Goal: Check status

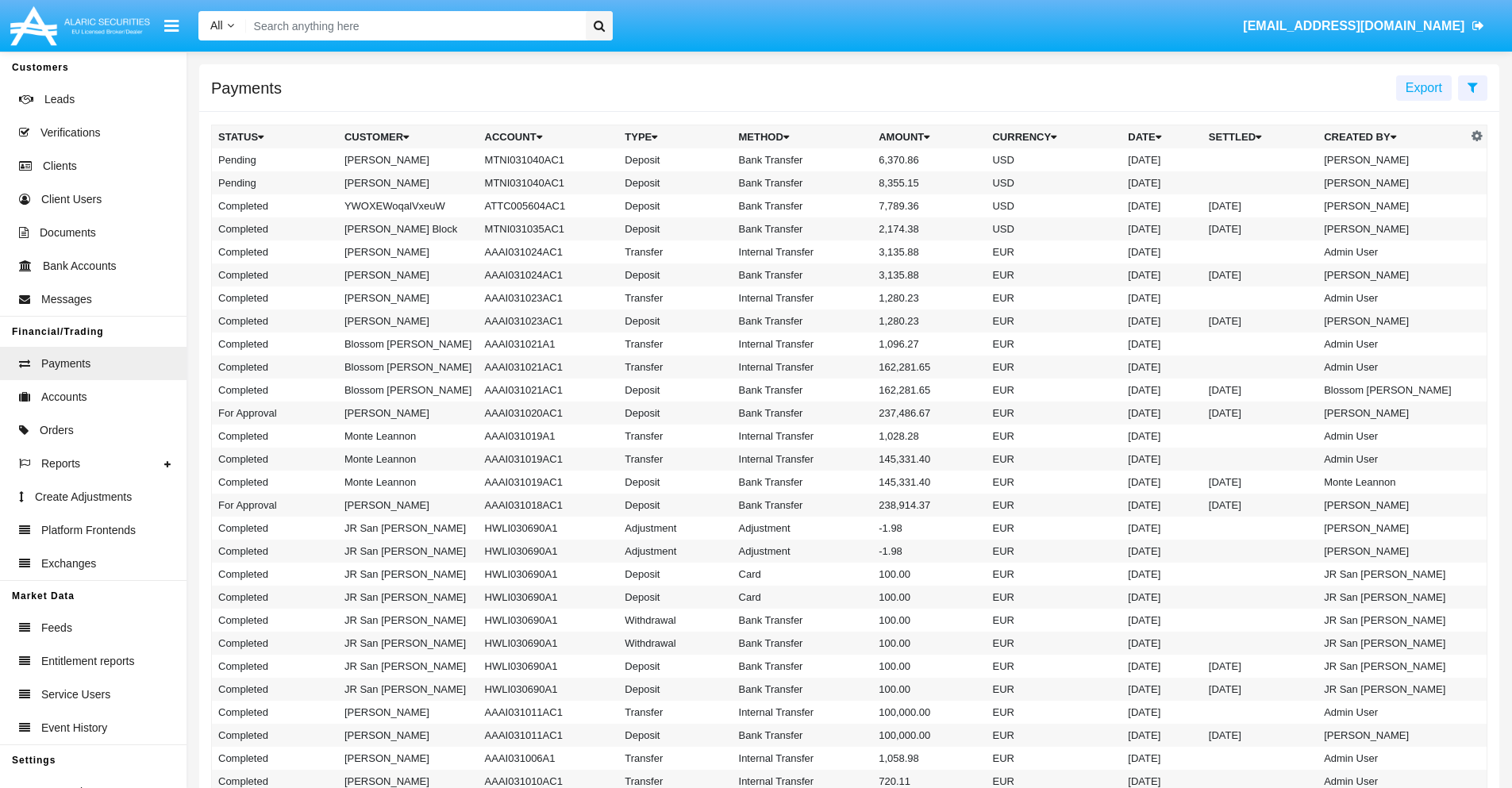
click at [1472, 86] on icon at bounding box center [1472, 86] width 10 height 12
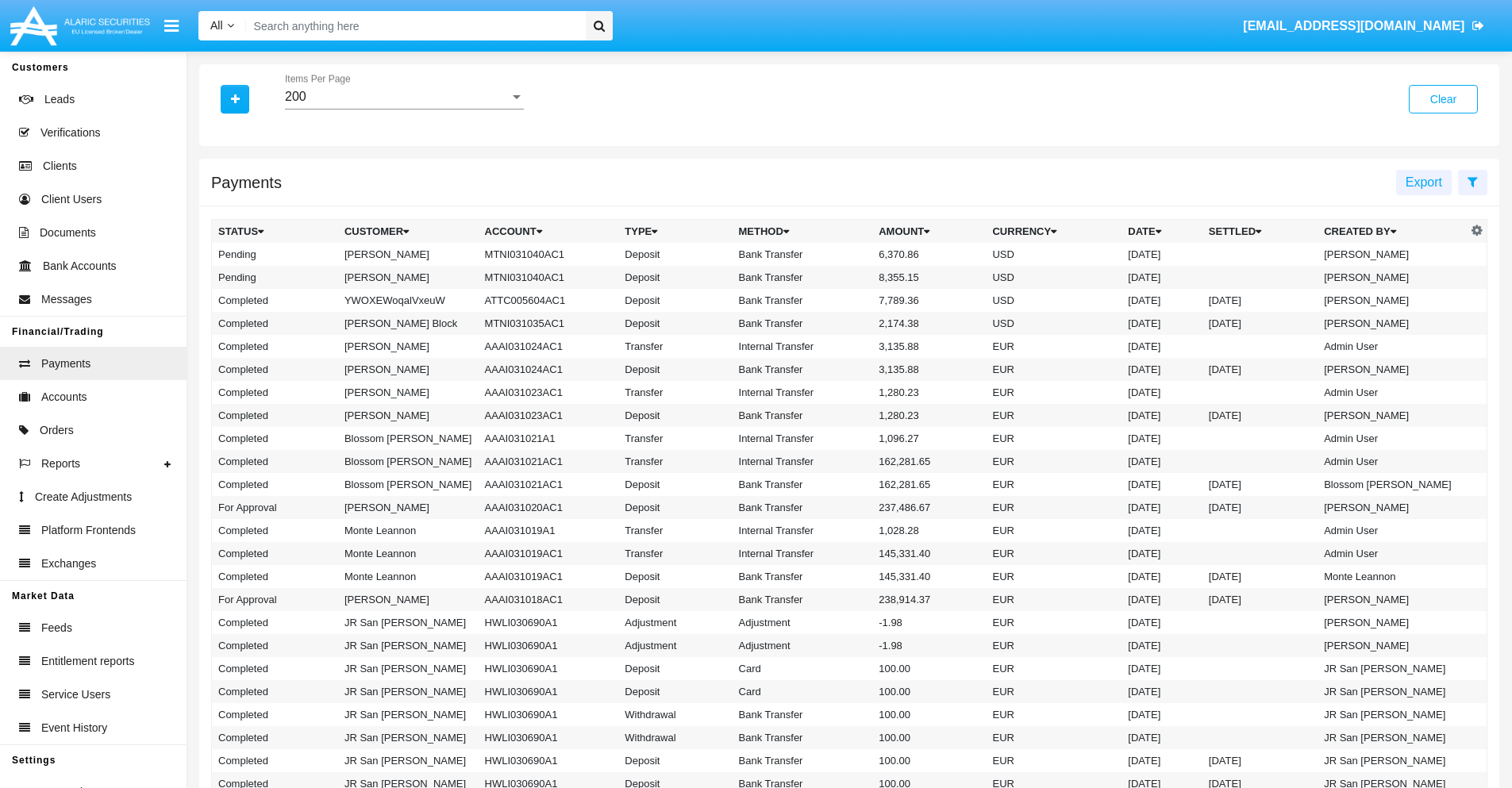
click at [404, 97] on div "200" at bounding box center [397, 96] width 225 height 14
click at [404, 109] on span "10" at bounding box center [405, 108] width 239 height 38
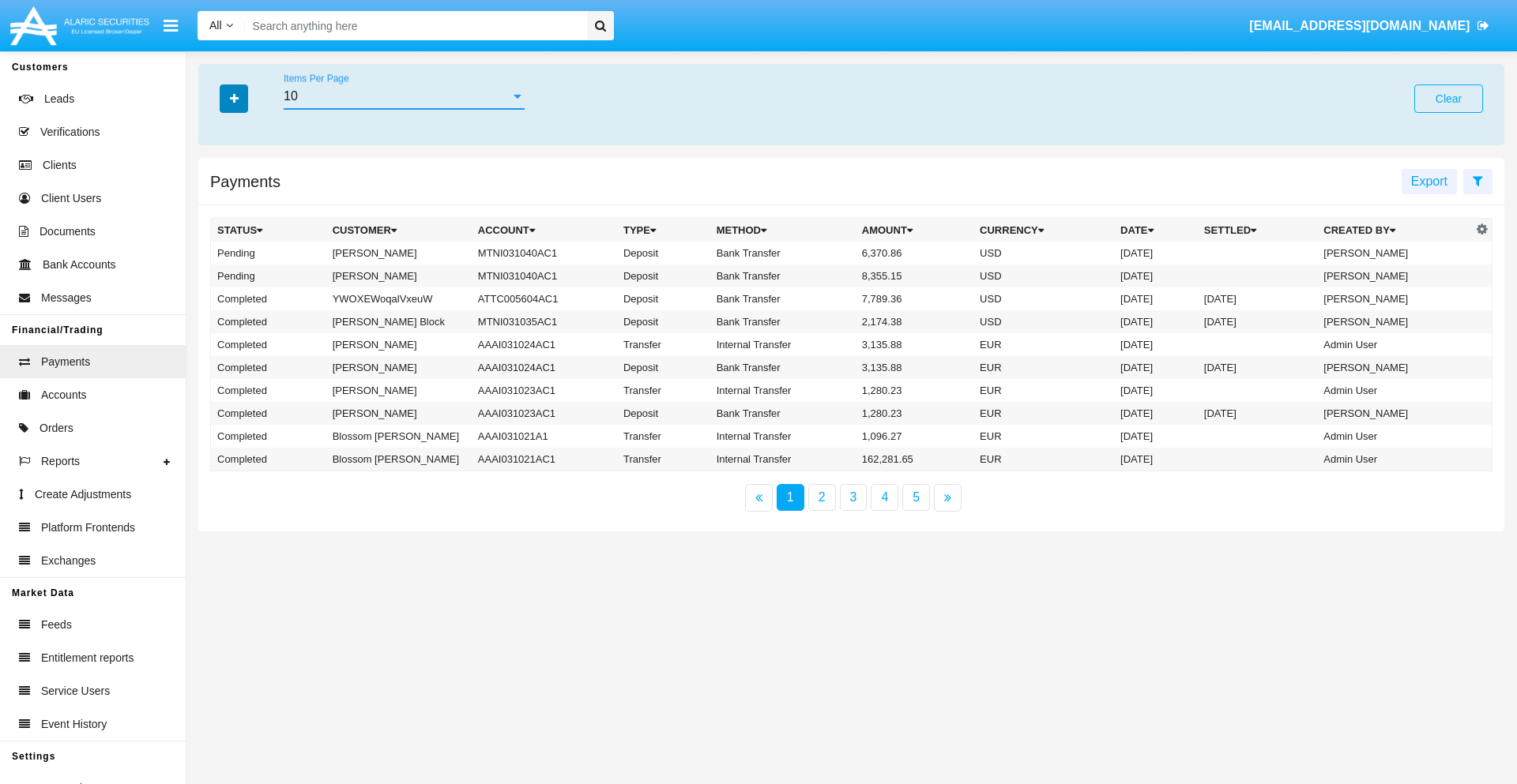
click at [233, 98] on icon "button" at bounding box center [233, 99] width 9 height 11
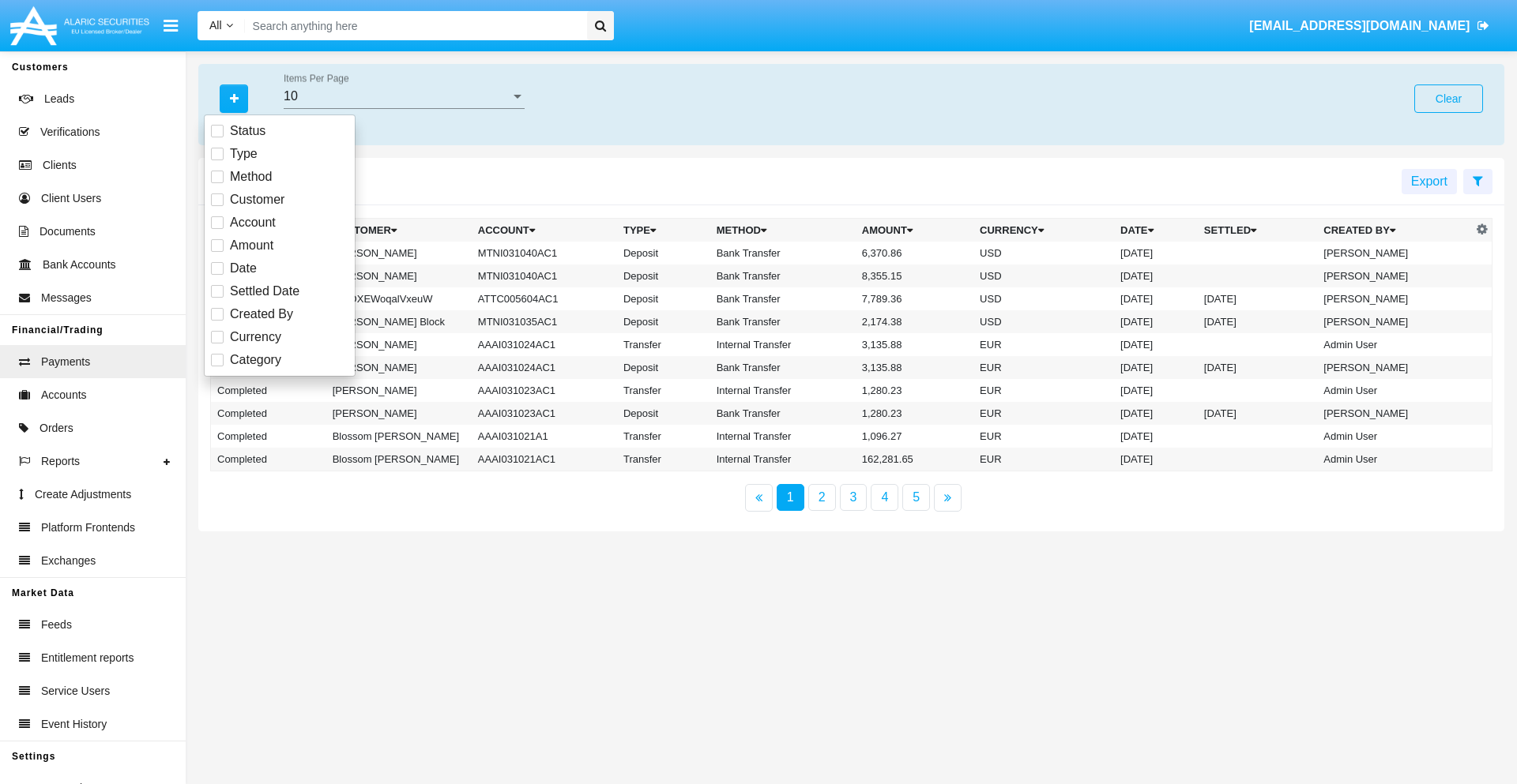
click at [248, 131] on span "Status" at bounding box center [248, 131] width 36 height 19
click at [217, 137] on input "Status" at bounding box center [216, 137] width 1 height 1
checkbox input "true"
click at [233, 98] on icon "button" at bounding box center [233, 99] width 9 height 11
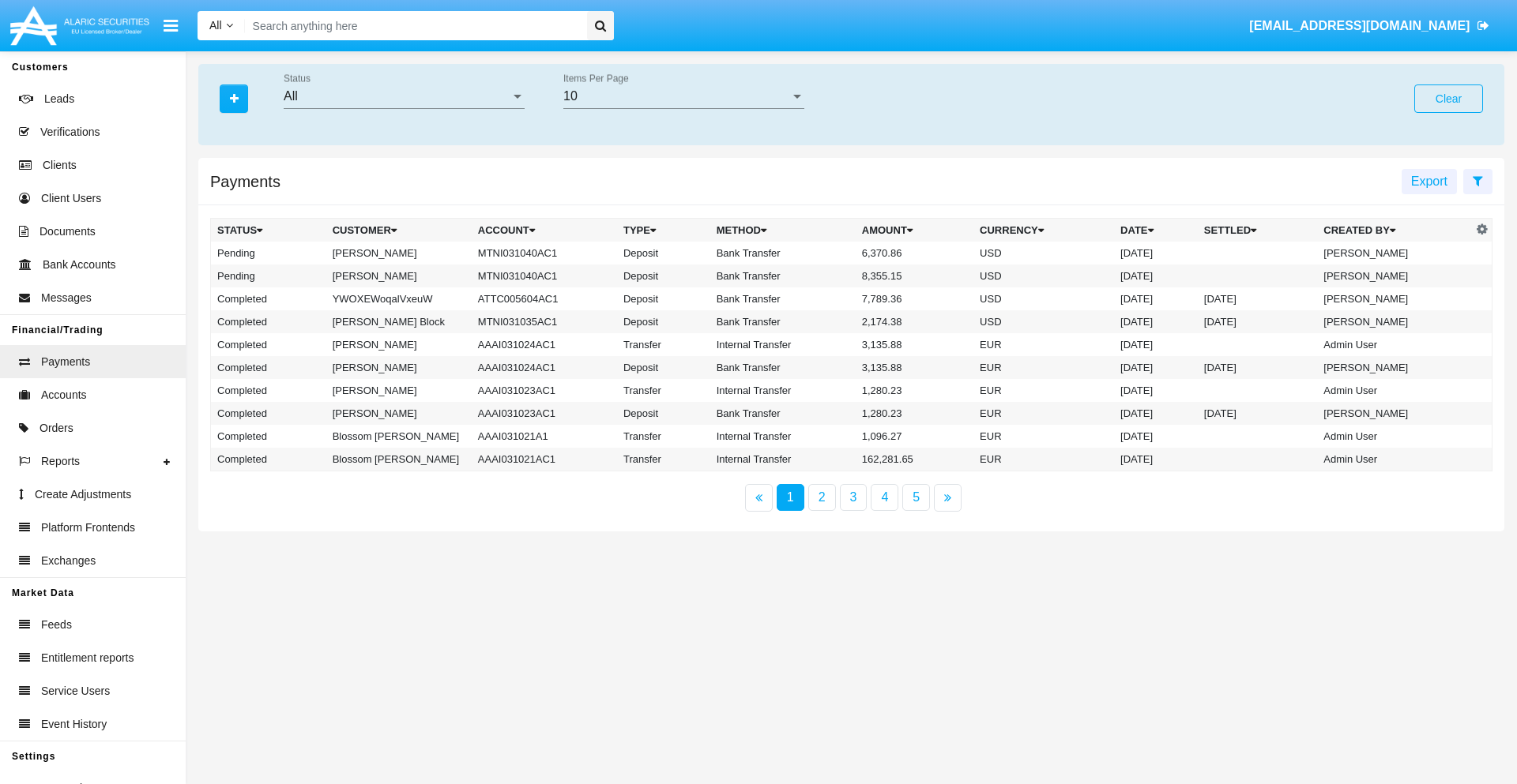
click at [404, 96] on div "All" at bounding box center [397, 95] width 227 height 14
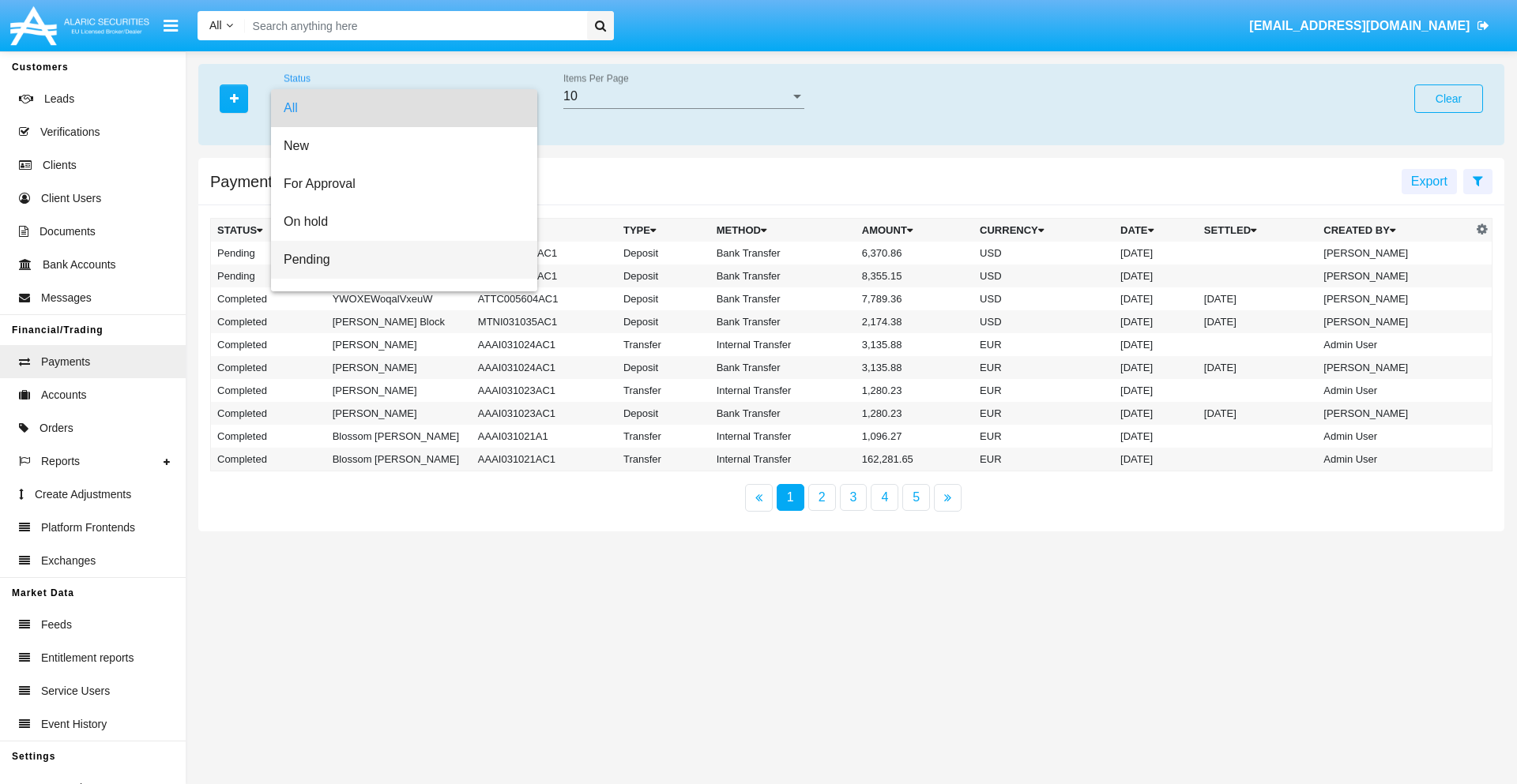
click at [397, 260] on span "Pending" at bounding box center [404, 260] width 241 height 38
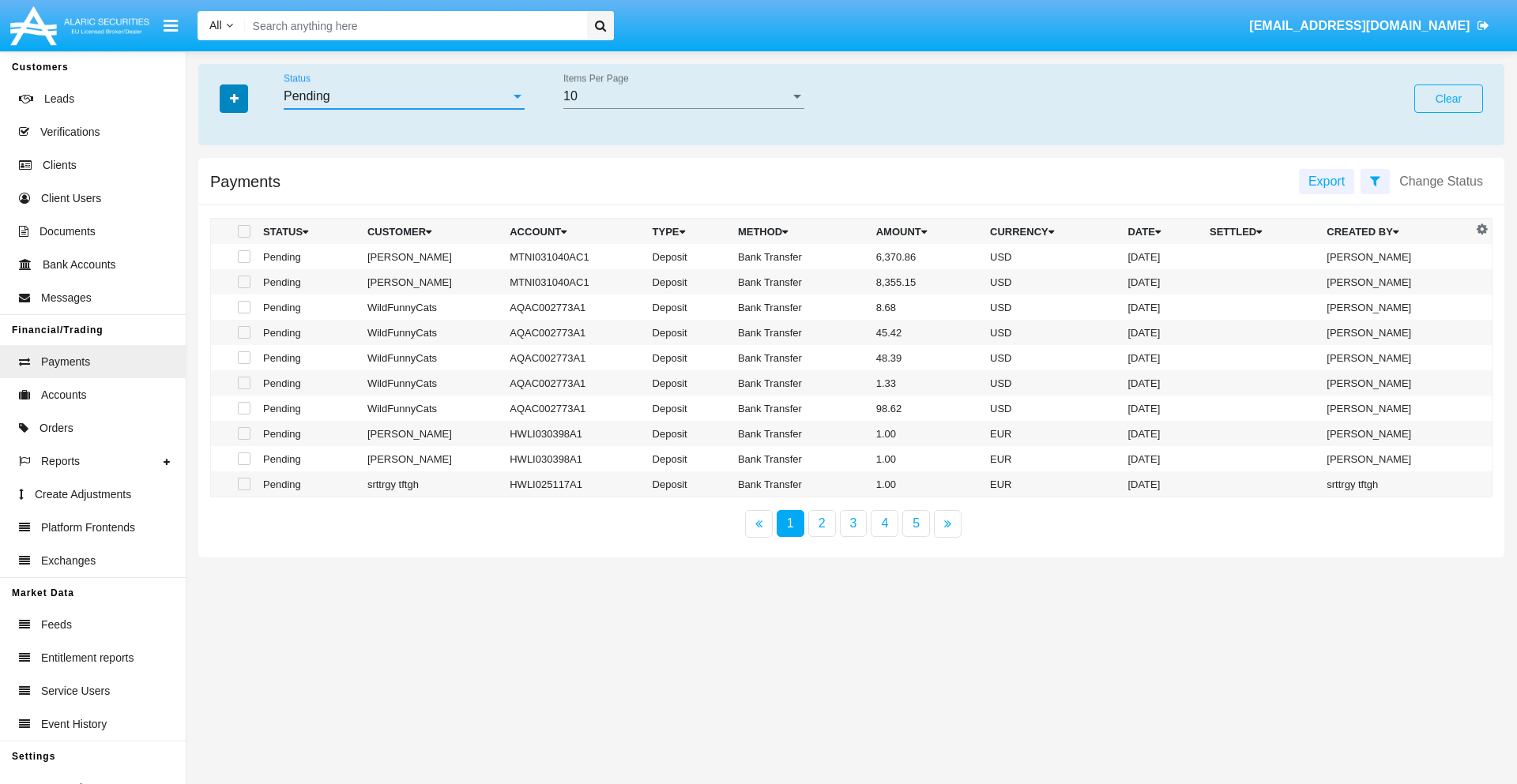
click at [233, 98] on icon "button" at bounding box center [233, 99] width 9 height 11
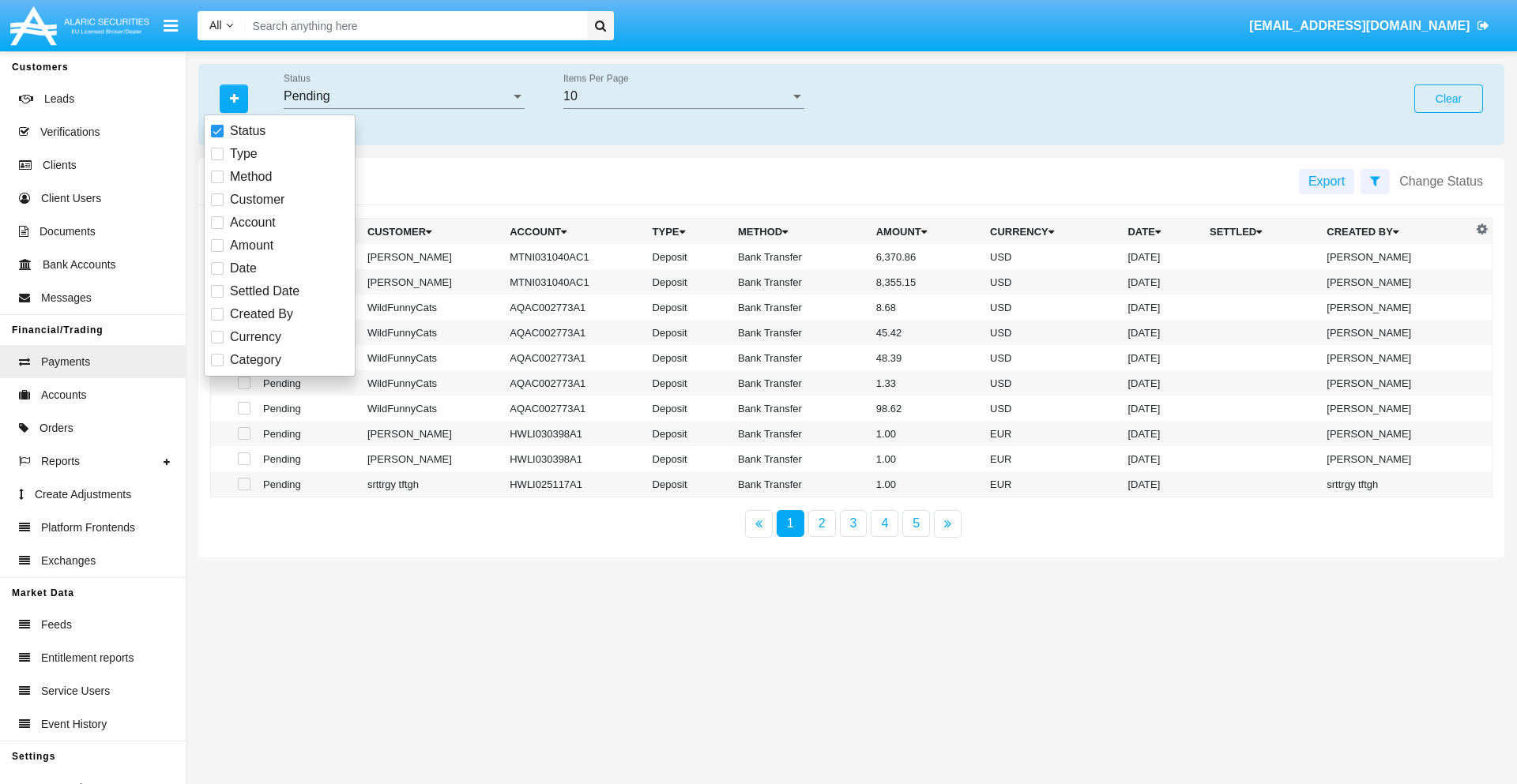
click at [250, 177] on span "Method" at bounding box center [250, 177] width 42 height 19
click at [217, 183] on input "Method" at bounding box center [216, 183] width 1 height 1
checkbox input "true"
click at [233, 98] on icon "button" at bounding box center [233, 99] width 9 height 11
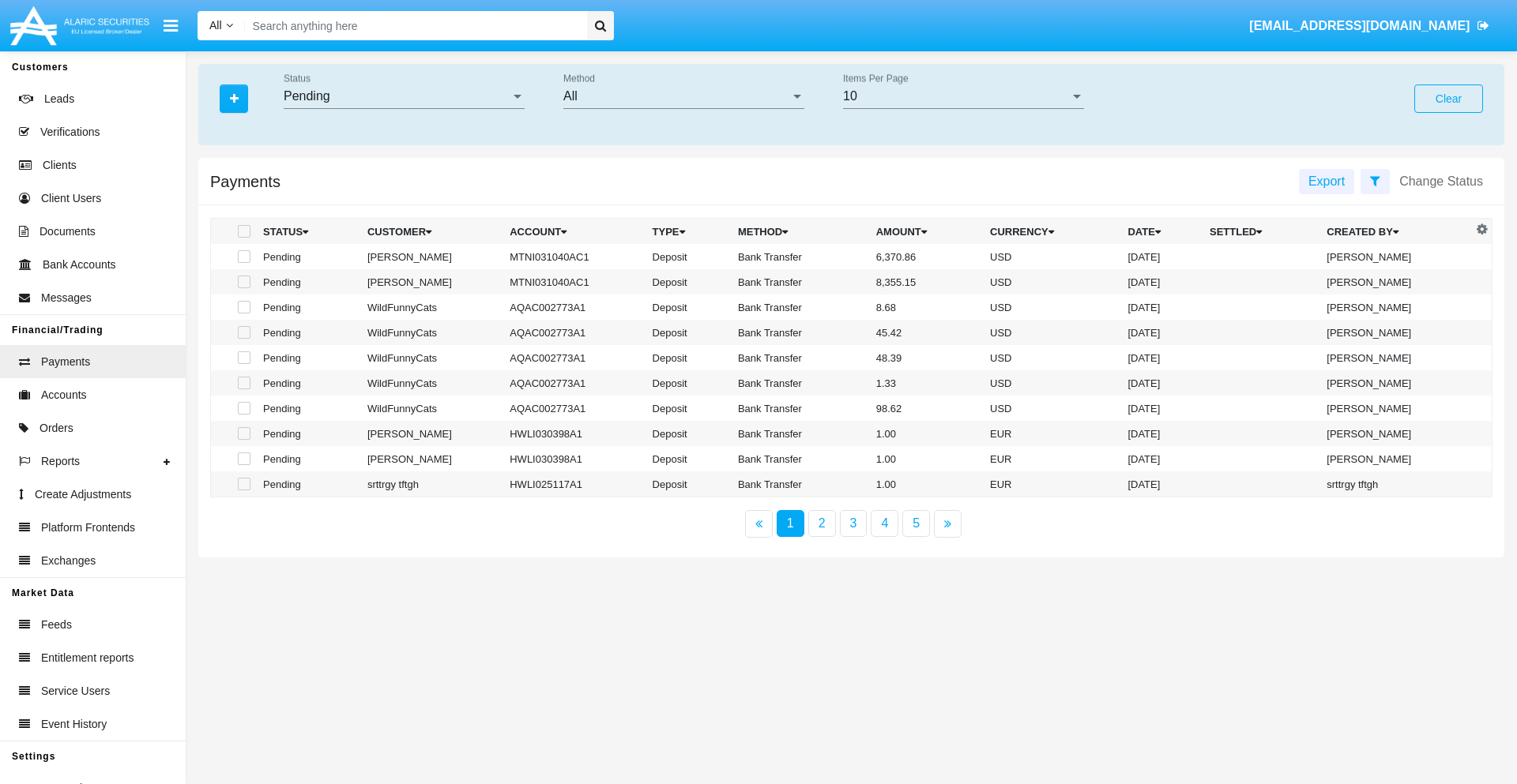
click at [683, 96] on div "All" at bounding box center [677, 95] width 227 height 14
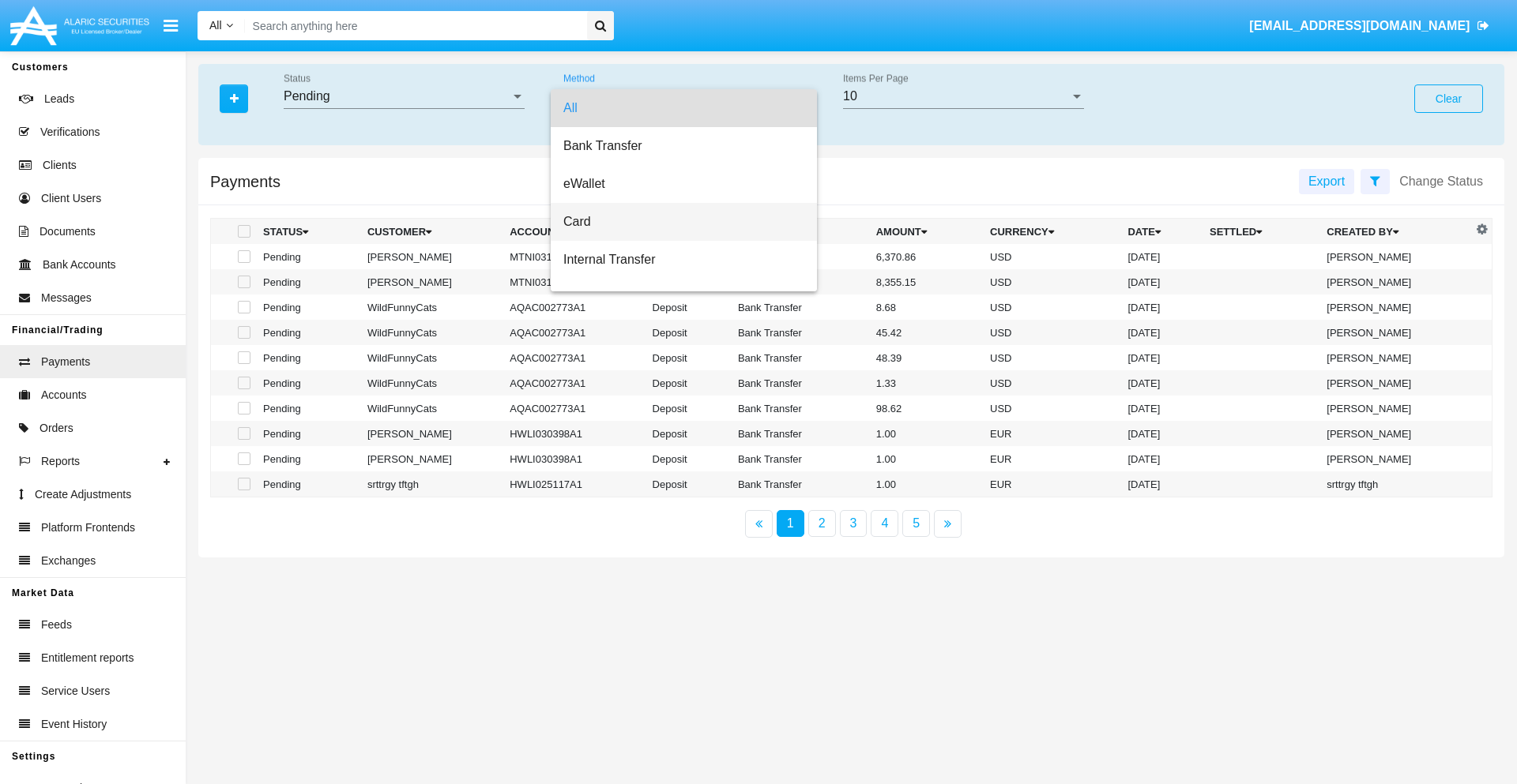
click at [677, 222] on span "Card" at bounding box center [683, 222] width 241 height 38
